Goal: Task Accomplishment & Management: Use online tool/utility

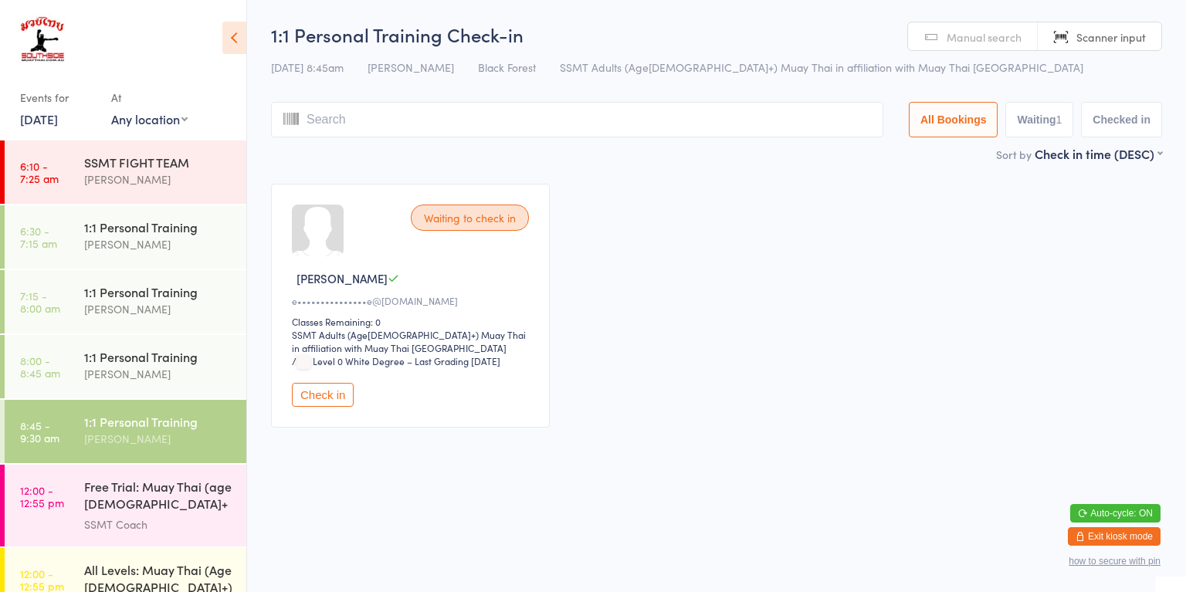
click at [337, 403] on button "Check in" at bounding box center [323, 395] width 62 height 24
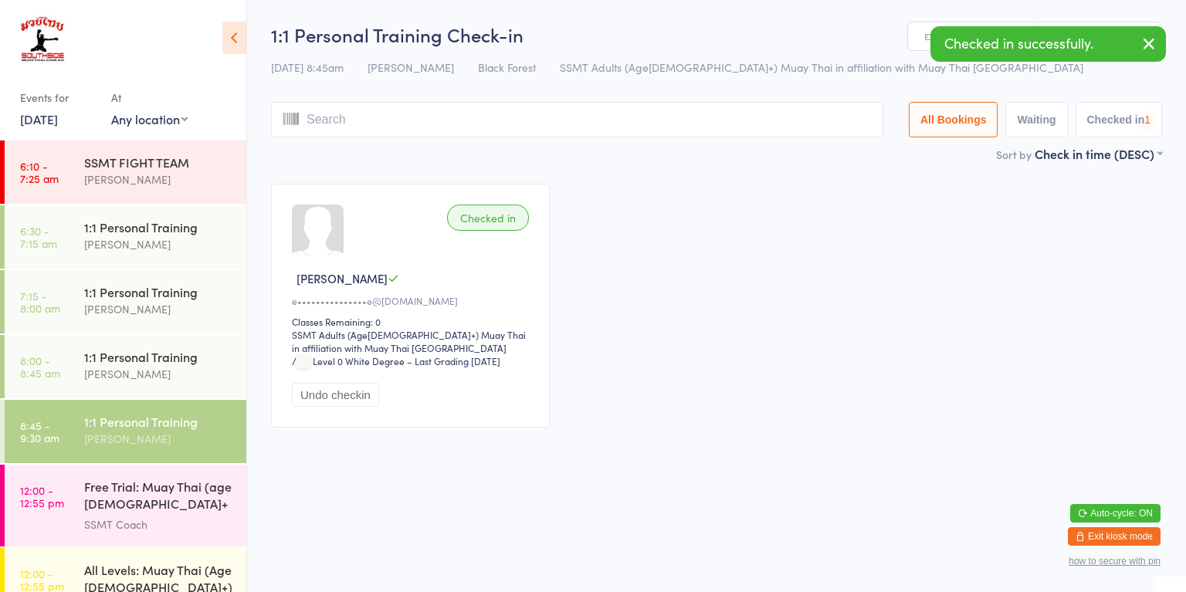
click at [198, 359] on div "1:1 Personal Training" at bounding box center [158, 356] width 149 height 17
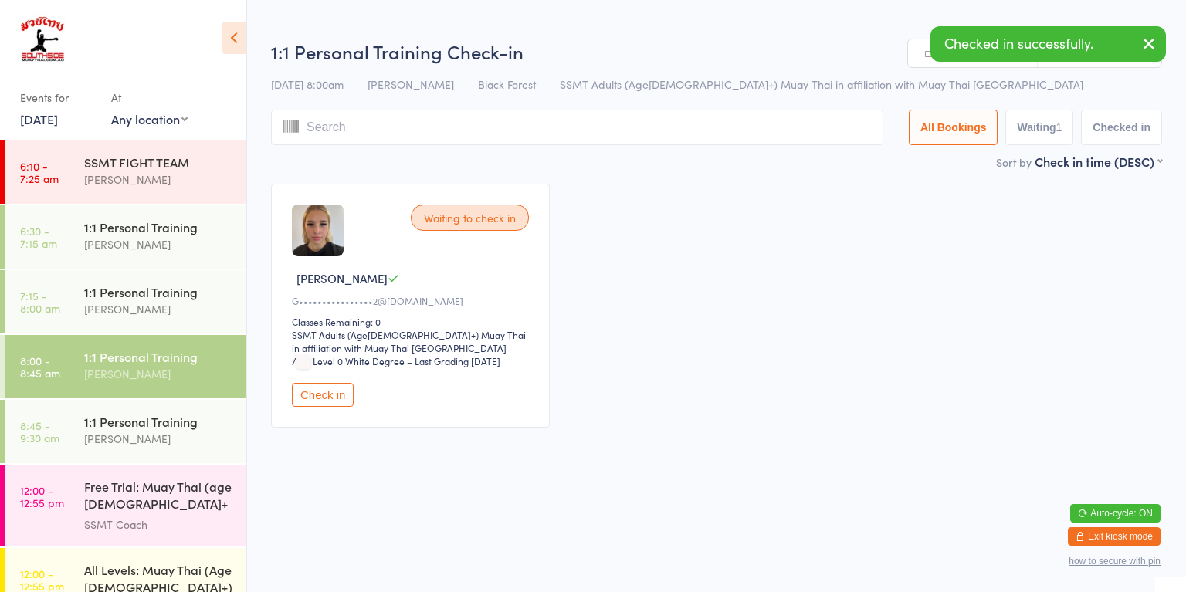
click at [186, 304] on div "[PERSON_NAME]" at bounding box center [158, 309] width 149 height 18
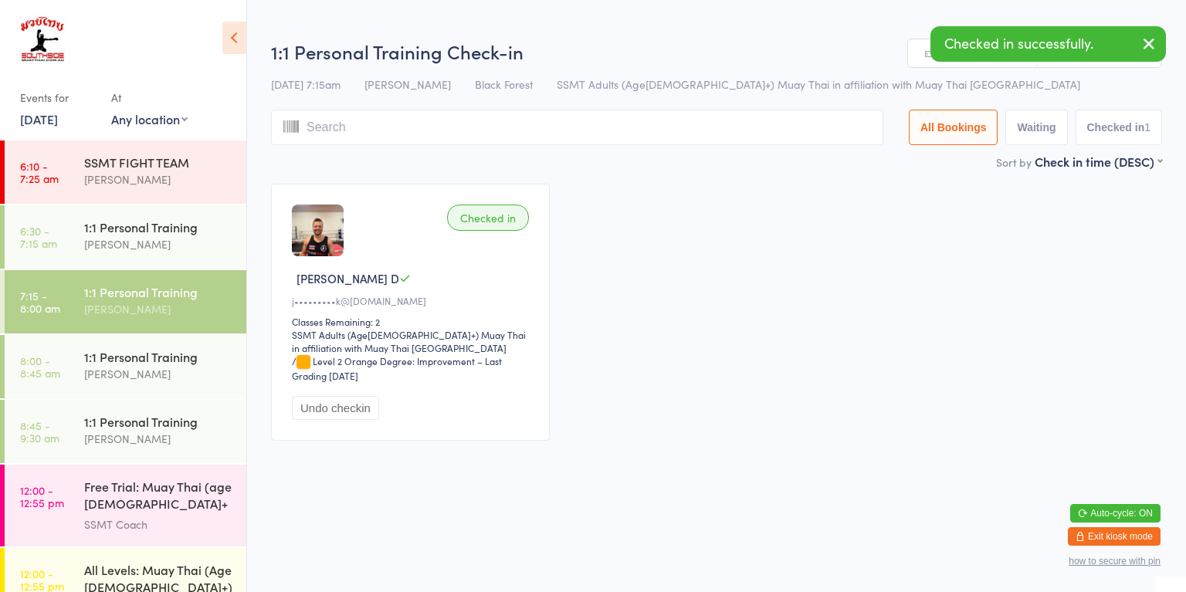
click at [185, 254] on div "1:1 Personal Training [PERSON_NAME]" at bounding box center [165, 235] width 162 height 61
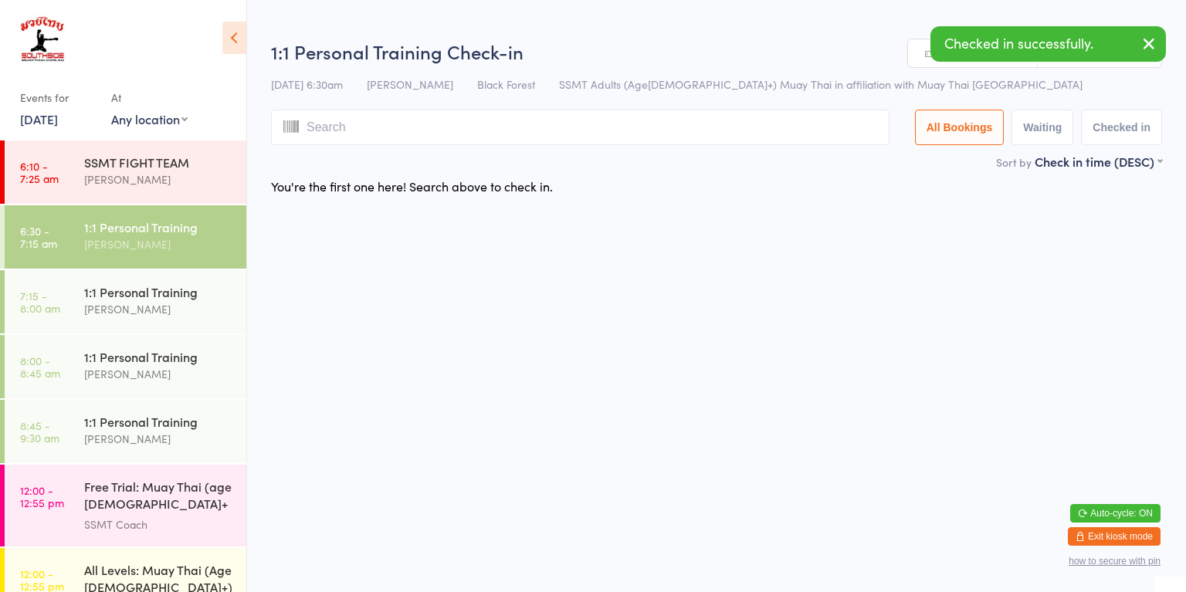
click at [201, 306] on div "[PERSON_NAME]" at bounding box center [158, 309] width 149 height 18
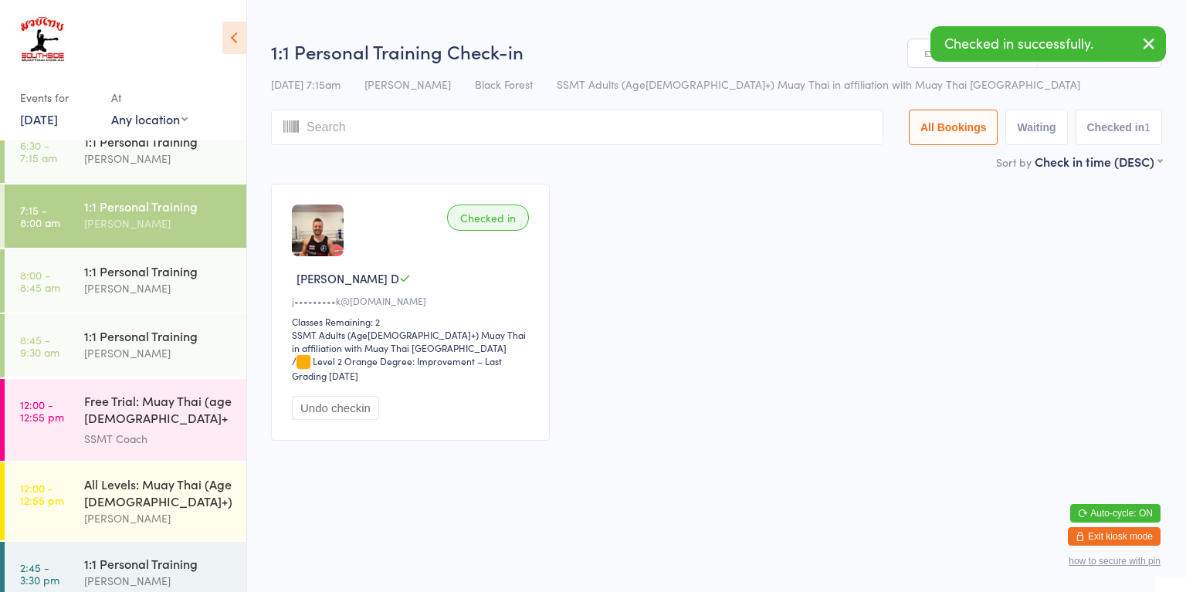
scroll to position [99, 0]
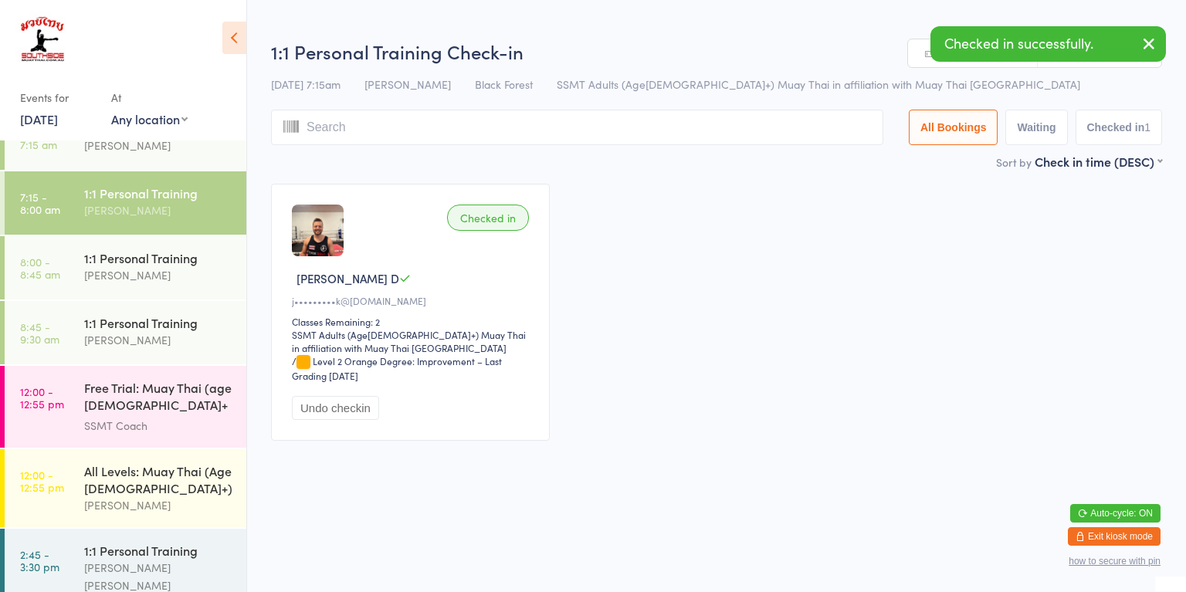
click at [169, 417] on div "SSMT Coach" at bounding box center [158, 426] width 149 height 18
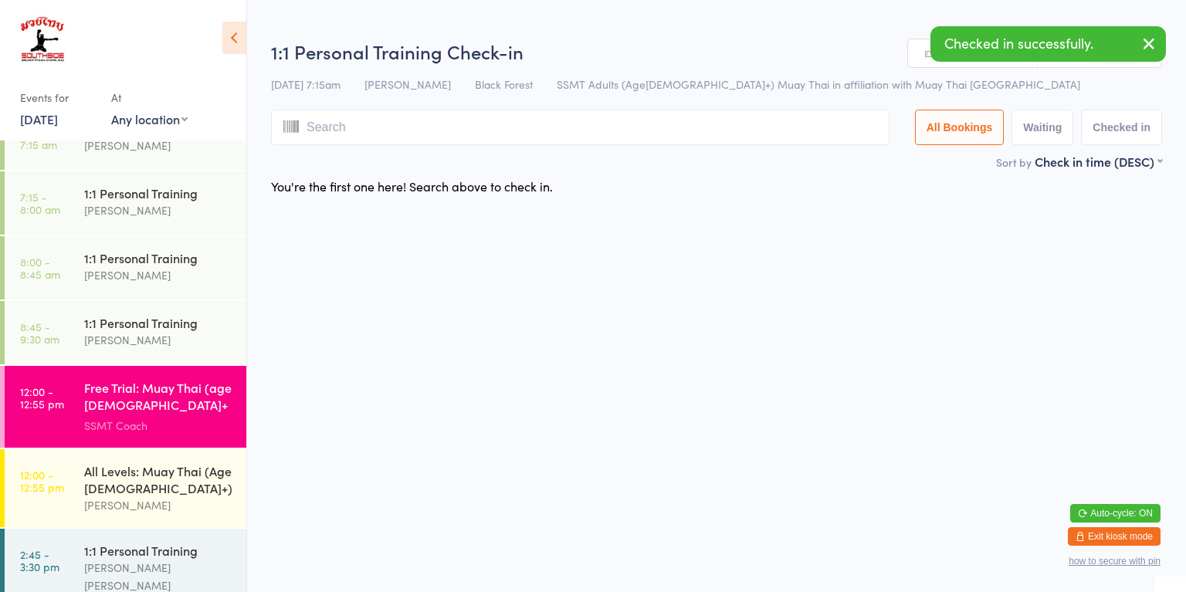
click at [177, 489] on div "All Levels: Muay Thai (Age [DEMOGRAPHIC_DATA]+)" at bounding box center [158, 480] width 149 height 34
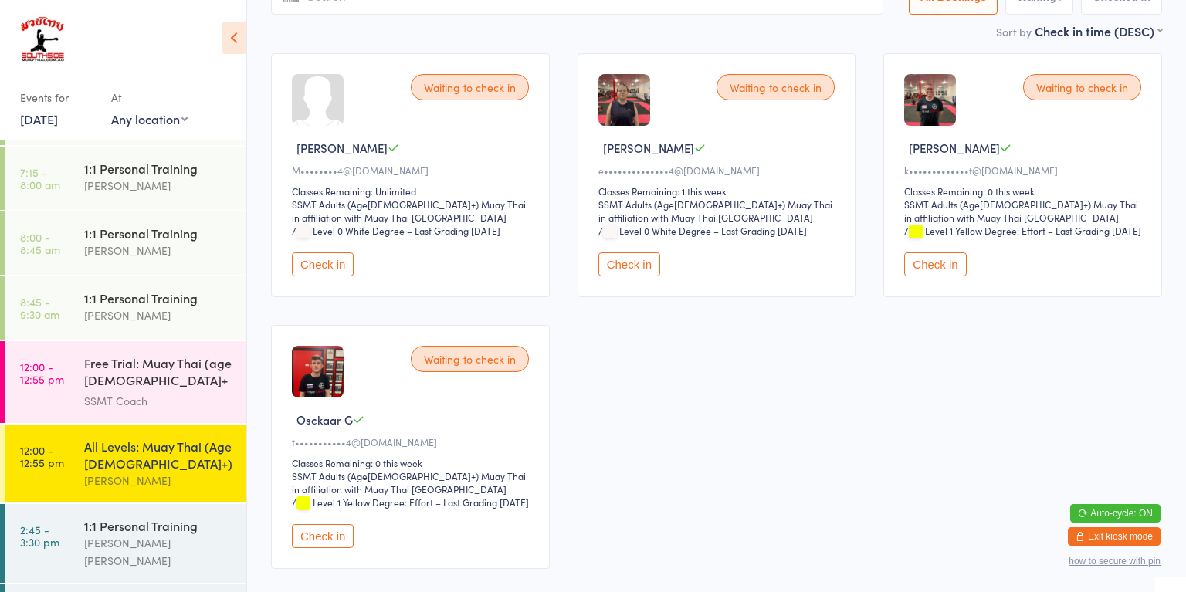
scroll to position [205, 0]
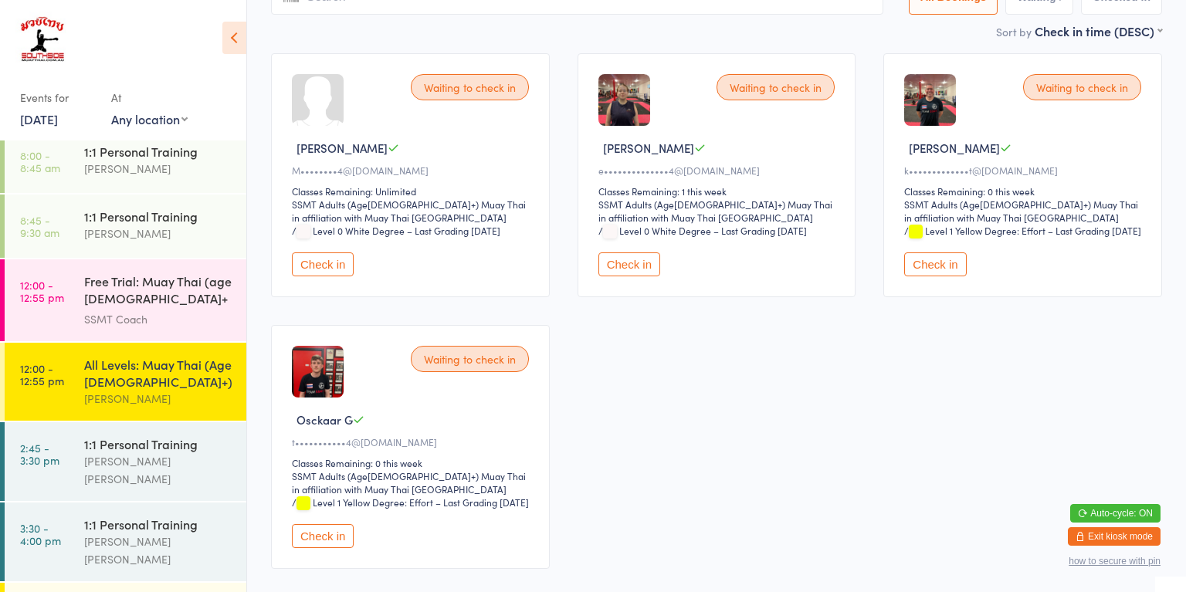
click at [161, 452] on div "[PERSON_NAME] [PERSON_NAME]" at bounding box center [158, 470] width 149 height 36
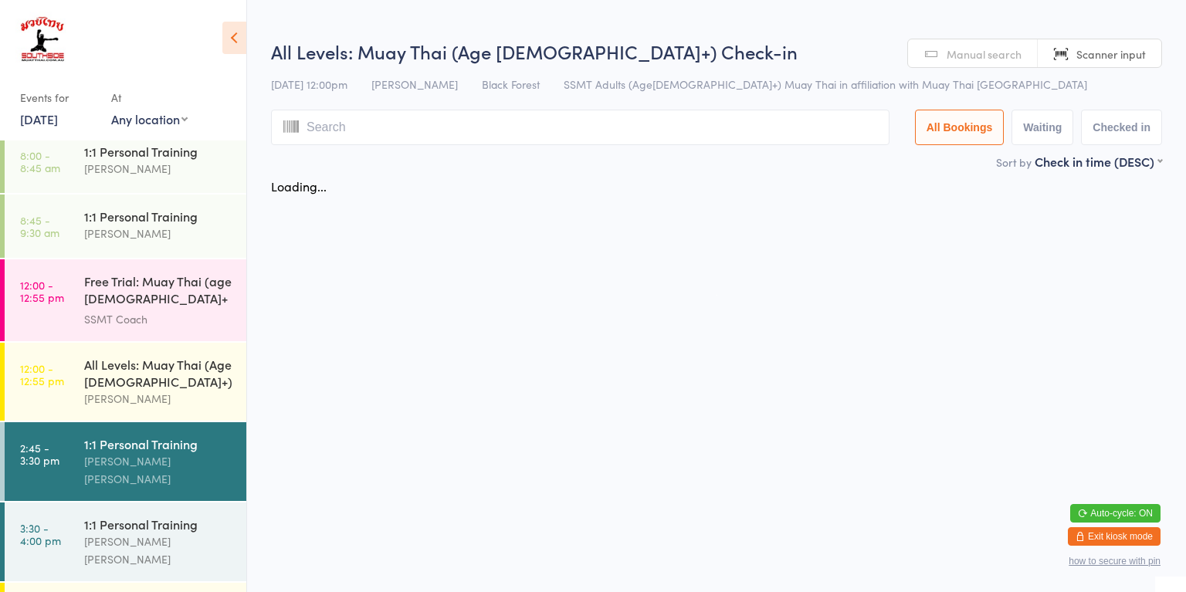
click at [179, 516] on div "1:1 Personal Training" at bounding box center [158, 524] width 149 height 17
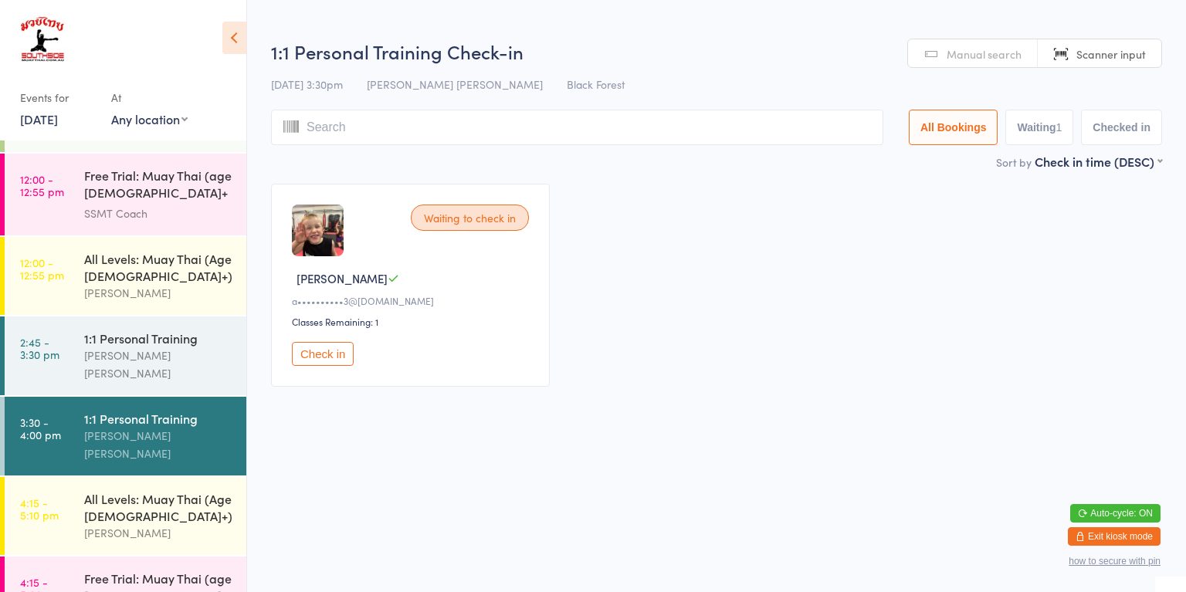
click at [178, 490] on div "All Levels: Muay Thai (Age [DEMOGRAPHIC_DATA]+)" at bounding box center [158, 507] width 149 height 34
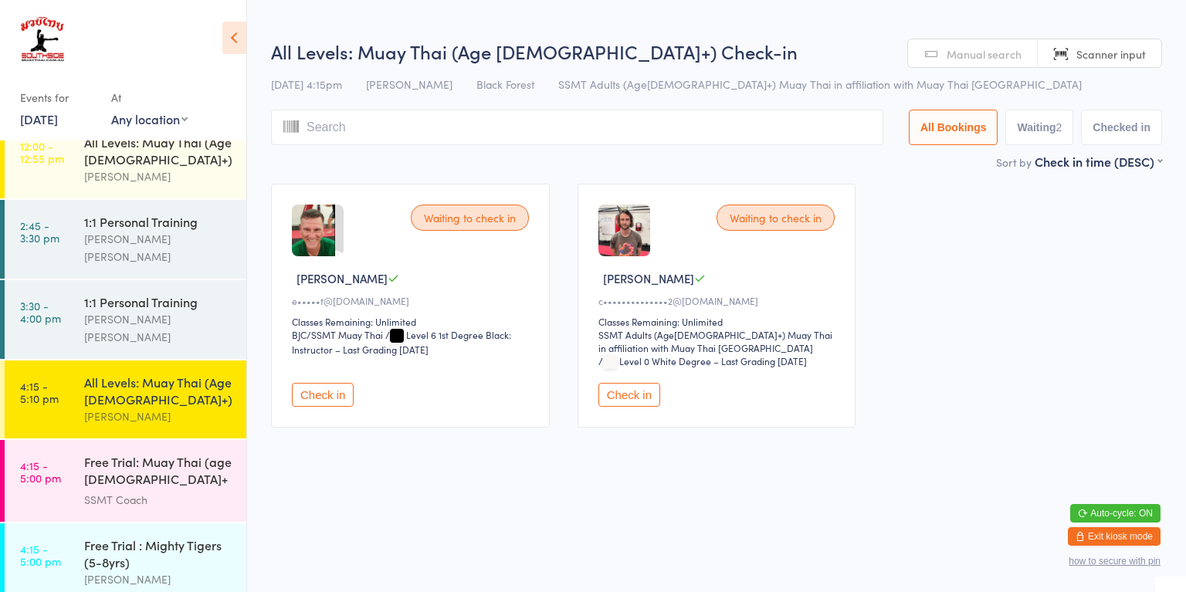
scroll to position [429, 0]
click at [186, 490] on div "SSMT Coach" at bounding box center [158, 499] width 149 height 18
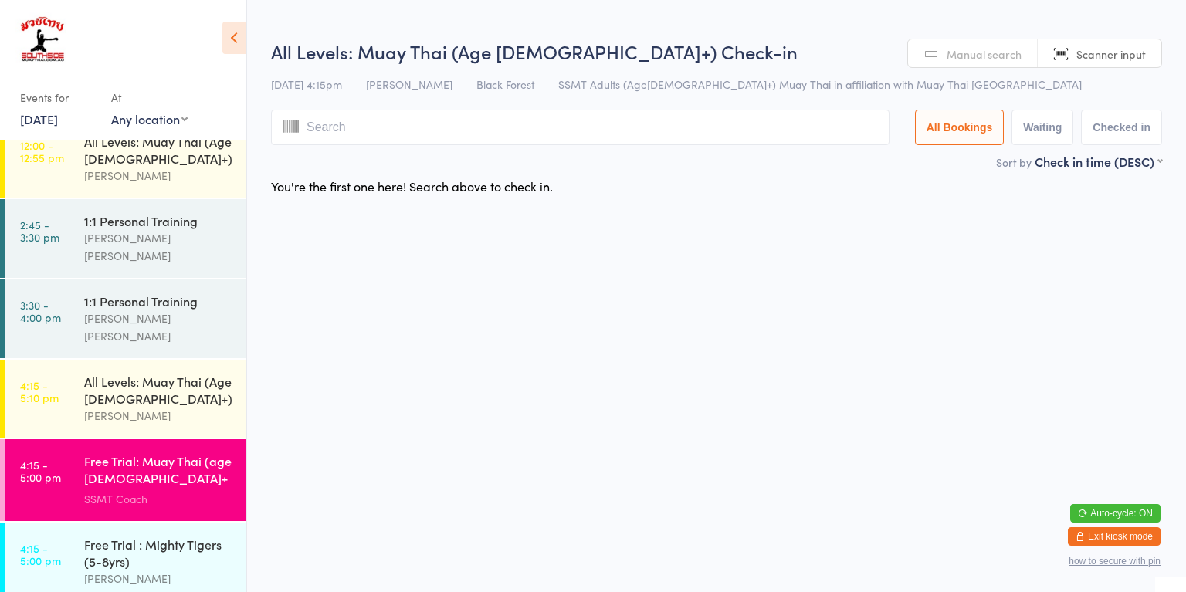
click at [178, 536] on div "Free Trial : Mighty Tigers (5-8yrs)" at bounding box center [158, 553] width 149 height 34
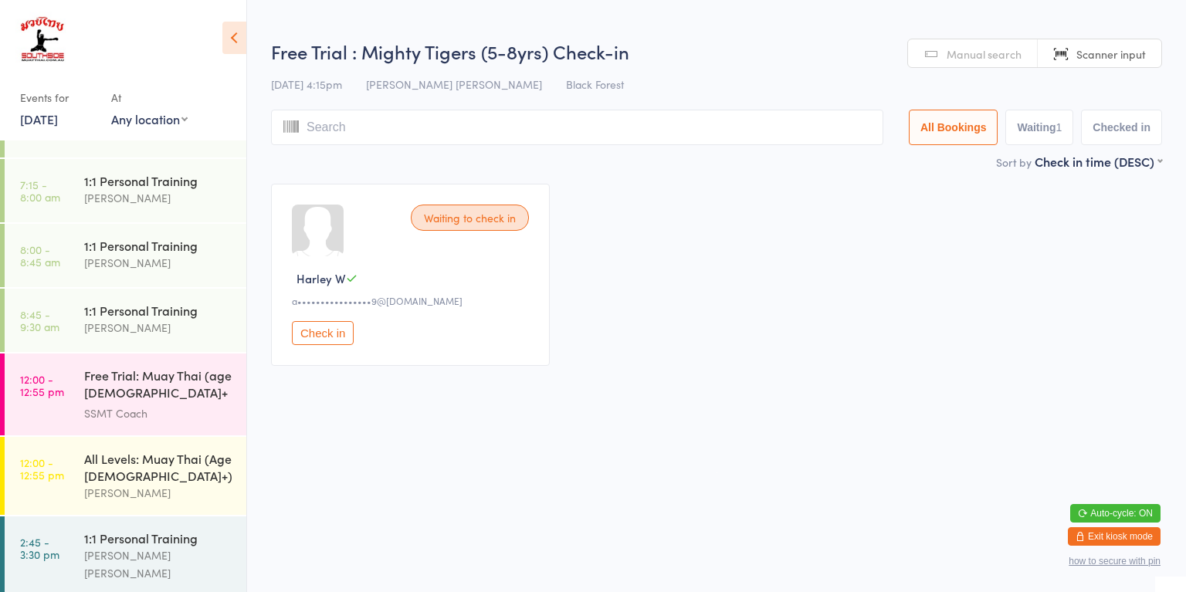
click at [193, 400] on div "Free Trial: Muay Thai (age [DEMOGRAPHIC_DATA]+ years)" at bounding box center [158, 386] width 149 height 38
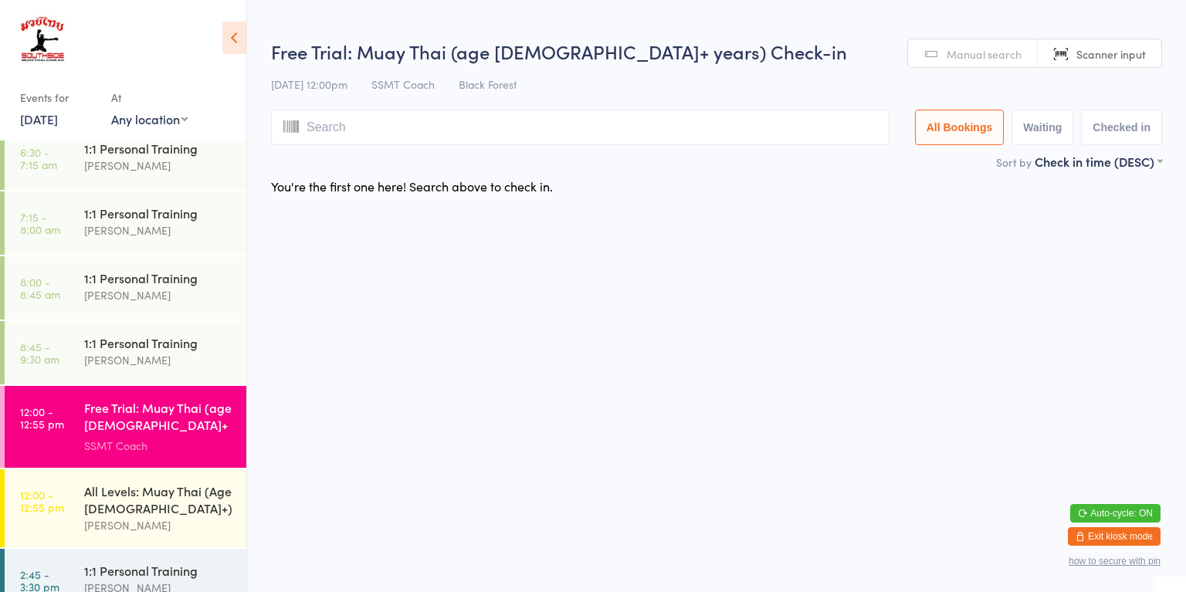
click at [169, 495] on div "All Levels: Muay Thai (Age [DEMOGRAPHIC_DATA]+)" at bounding box center [158, 500] width 149 height 34
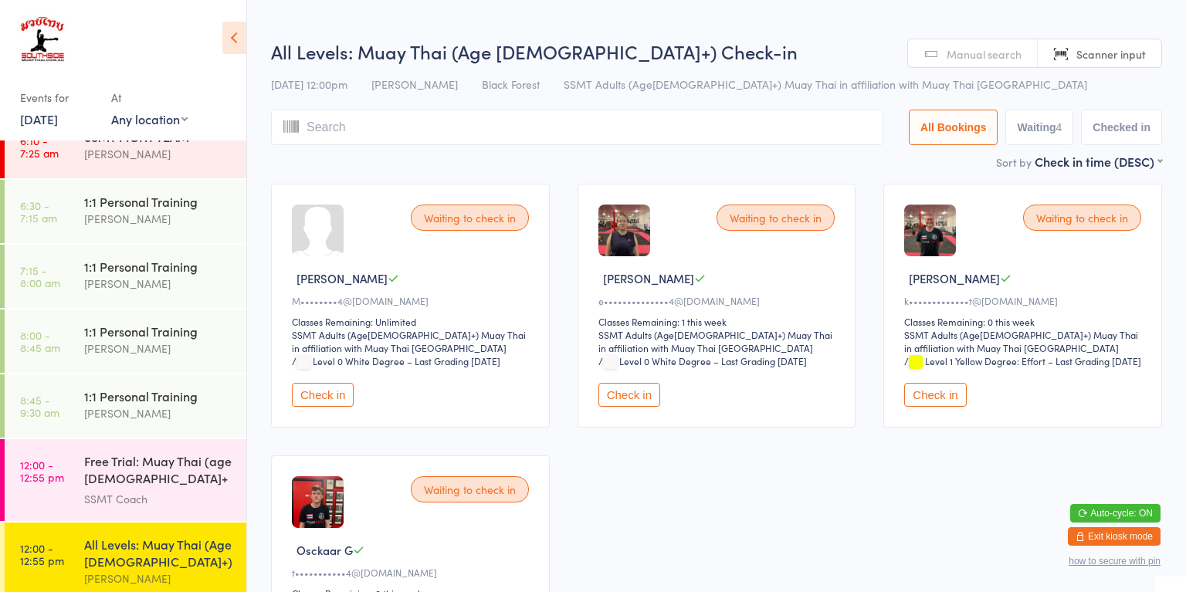
scroll to position [23, 0]
click at [205, 421] on div "[PERSON_NAME]" at bounding box center [158, 416] width 149 height 18
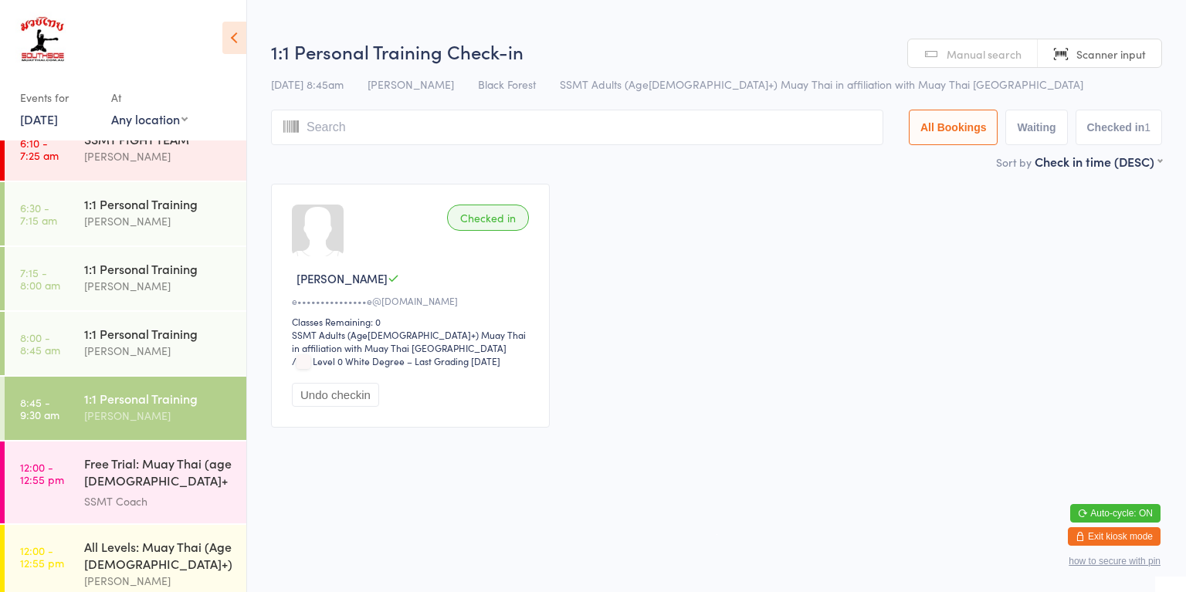
click at [186, 348] on div "[PERSON_NAME]" at bounding box center [158, 351] width 149 height 18
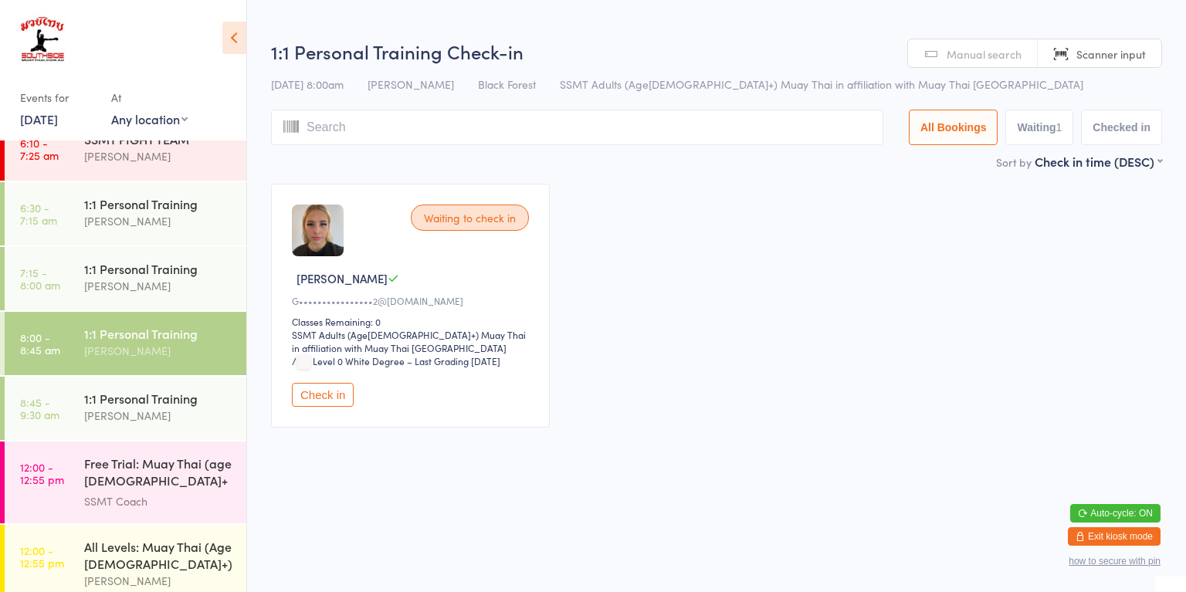
click at [192, 432] on div "1:1 Personal Training [PERSON_NAME]" at bounding box center [165, 407] width 162 height 61
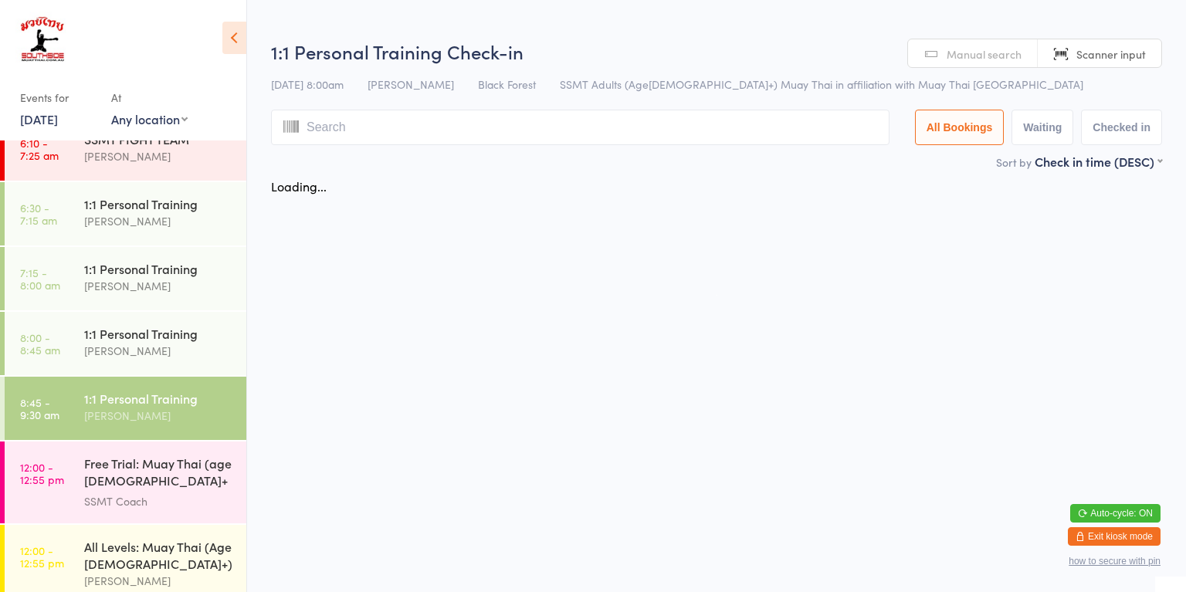
click at [195, 493] on div "SSMT Coach" at bounding box center [158, 502] width 149 height 18
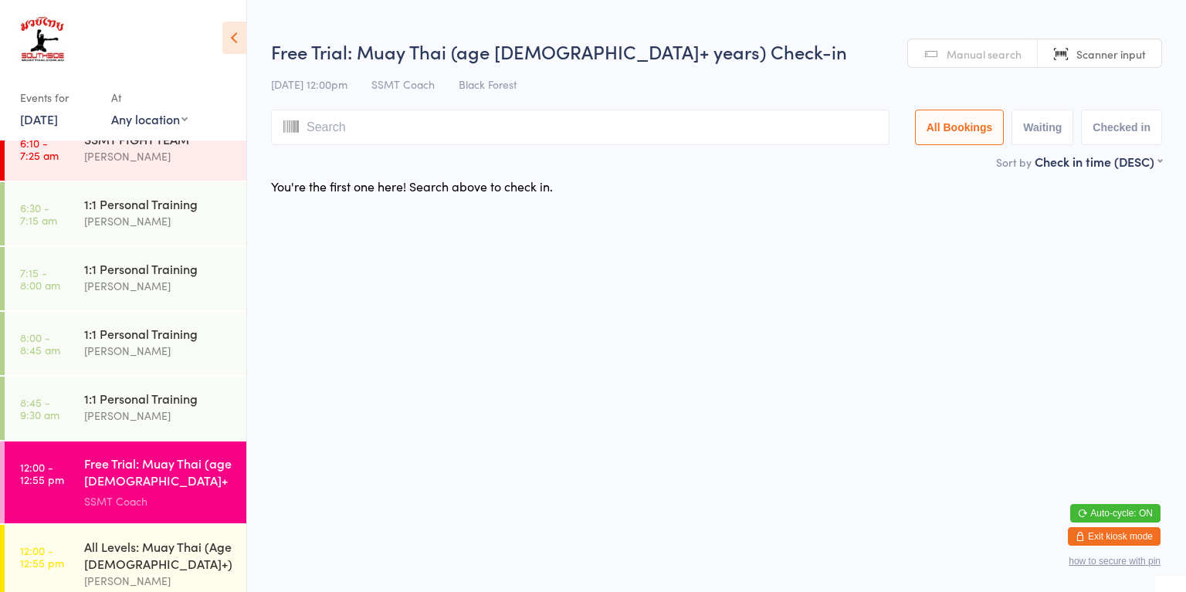
click at [173, 534] on div "All Levels: Muay Thai (Age [DEMOGRAPHIC_DATA]+) [PERSON_NAME]" at bounding box center [165, 564] width 162 height 78
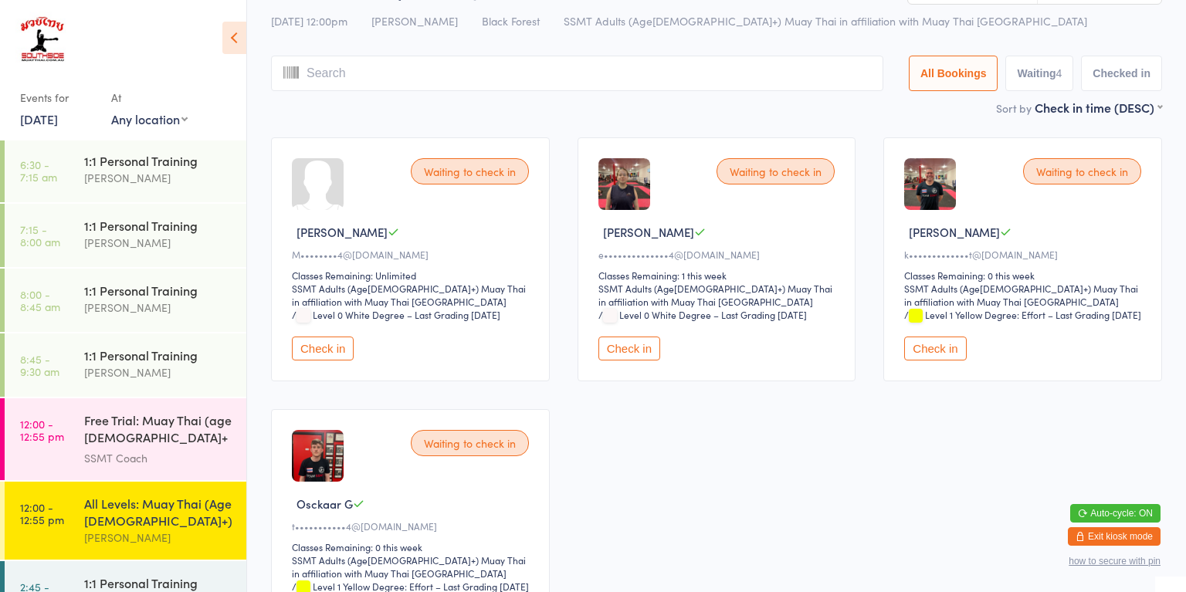
scroll to position [67, 0]
